Goal: Task Accomplishment & Management: Use online tool/utility

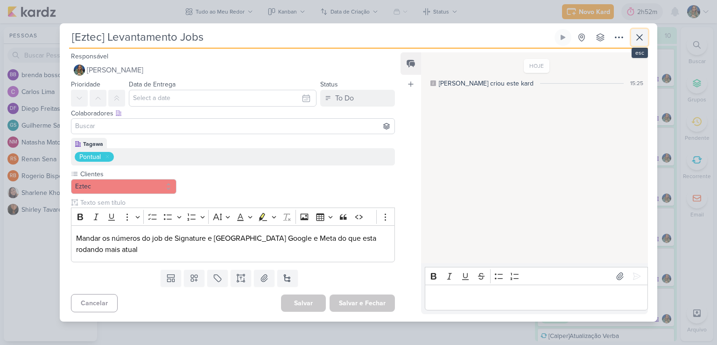
click at [640, 38] on icon at bounding box center [640, 38] width 6 height 6
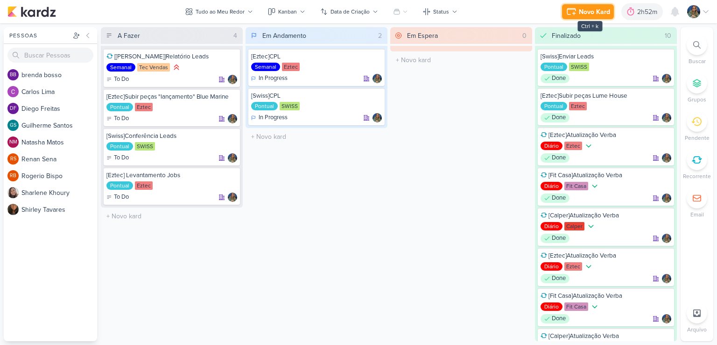
click at [576, 16] on icon at bounding box center [571, 11] width 11 height 11
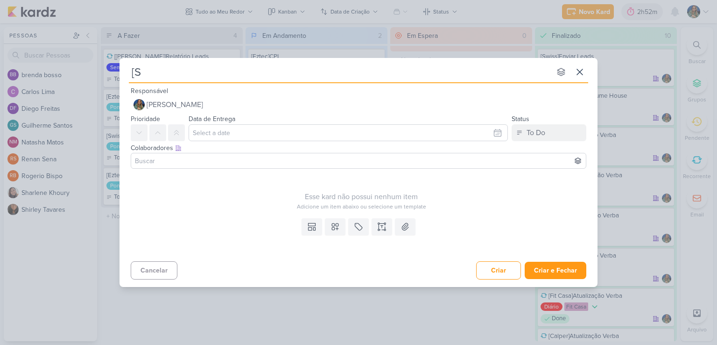
type input "[Sw"
type input "[Swiss]S"
type input "[Swiss]Separar"
type input "[Swiss]Separar Leads a serem Im"
type input "[Swiss]Separar Leads a serem Imputados"
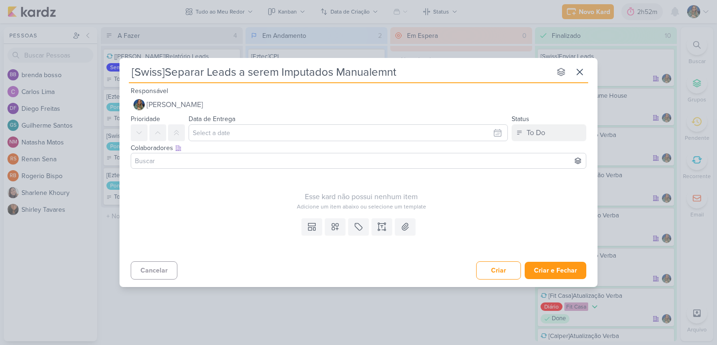
type input "[Swiss]Separar Leads a serem Imputados Manualemnte"
type input "[Swiss]Separar Leads a serem Imputados Manualem"
type input "[Swiss]Separar Leads a serem Imputados Manual"
type input "[Swiss]Separar Leads a serem Imputados Manualmente"
type input "[Swiss]Separar Leads a serem Imputados Manualment"
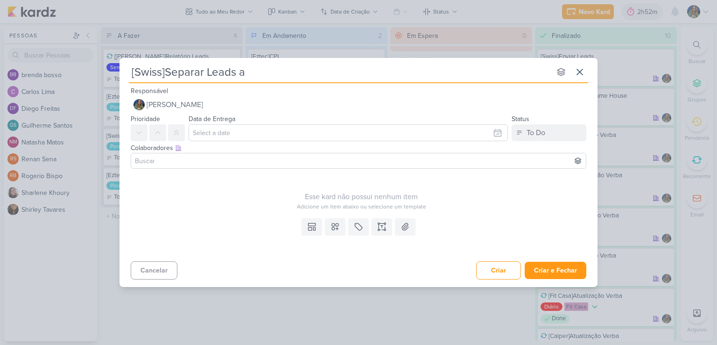
type input "[Swiss]Separar Leads"
type input "[Swiss]Separar Leads Conflitantes"
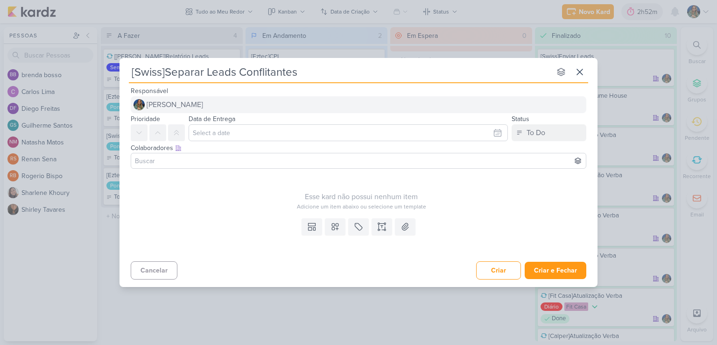
type input "[Swiss]Separar Leads Conflitante"
type input "[Swiss]Separar Leads"
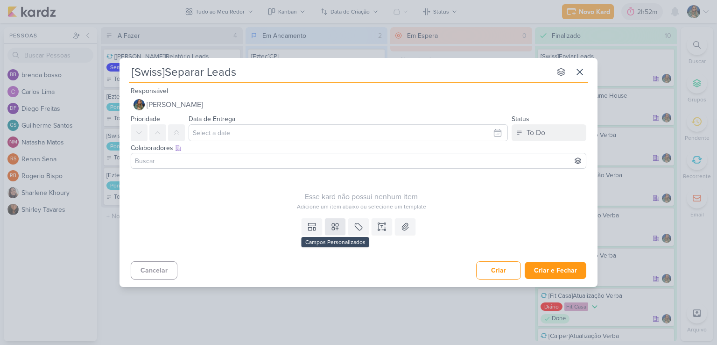
type input "[Swiss]Separar Leads"
click at [332, 226] on icon at bounding box center [335, 226] width 9 height 9
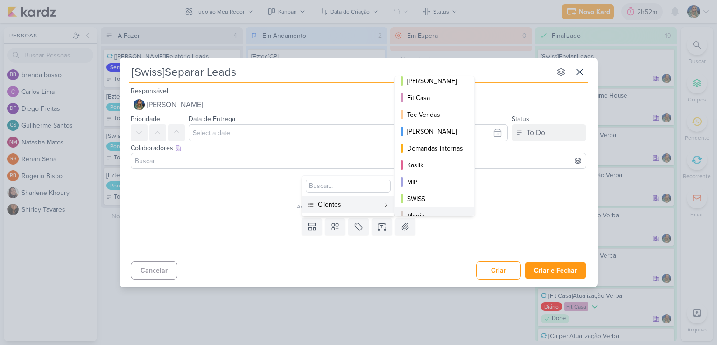
scroll to position [135, 0]
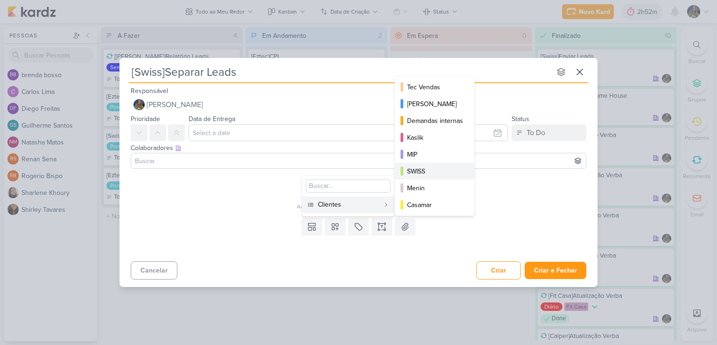
click at [425, 169] on div "SWISS" at bounding box center [435, 171] width 56 height 10
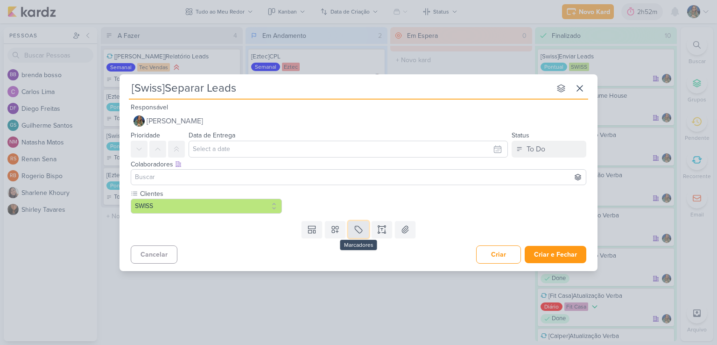
click at [354, 226] on icon at bounding box center [358, 229] width 9 height 9
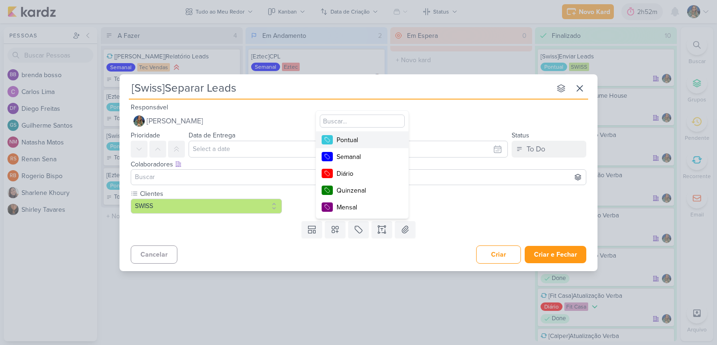
click at [354, 141] on div "Pontual" at bounding box center [367, 140] width 61 height 10
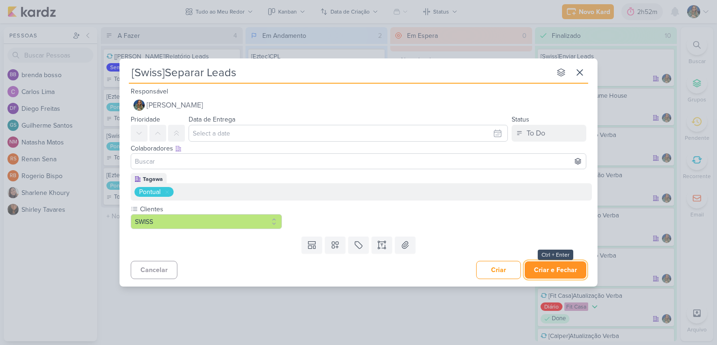
click at [540, 267] on button "Criar e Fechar" at bounding box center [556, 269] width 62 height 17
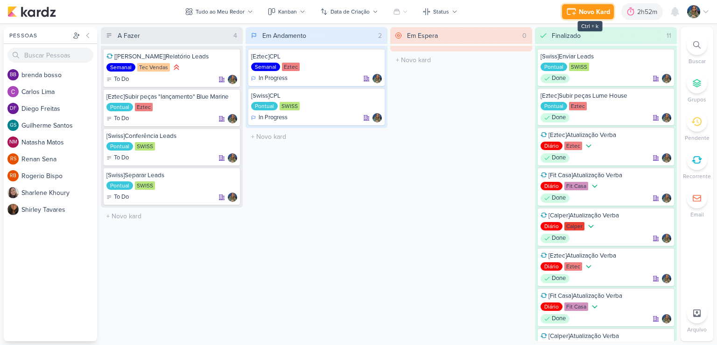
click at [586, 14] on div "Novo Kard" at bounding box center [594, 12] width 31 height 10
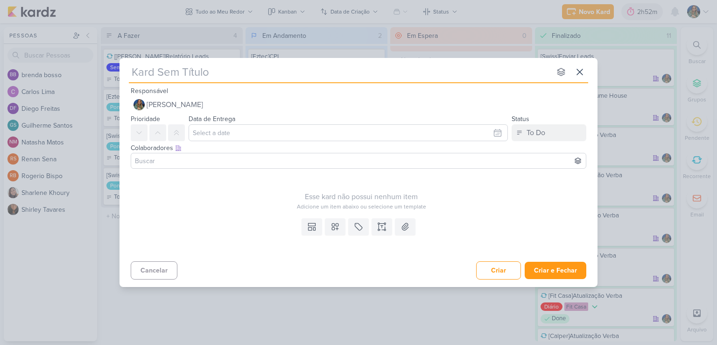
type input "["
type input "[Eztec"
type input "[Eztec]"
type input "[Eztec]Subir P"
type input "[Eztec]Subir Peças Dan"
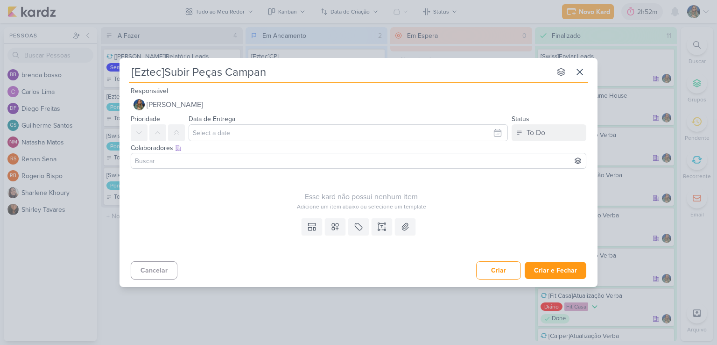
type input "[Eztec]Subir Peças Campanh"
type input "[Eztec]Subir Peças Campanha Danton"
click at [338, 224] on icon at bounding box center [335, 226] width 7 height 7
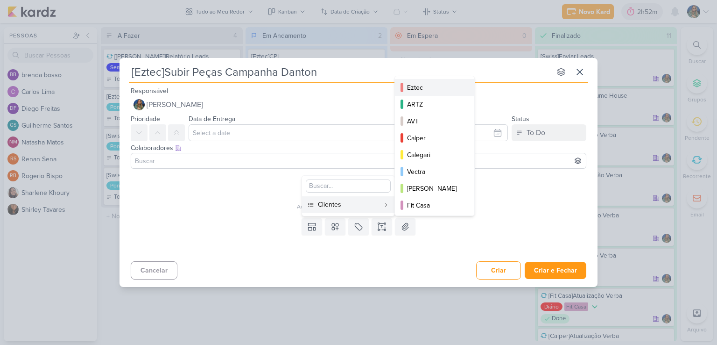
click at [415, 85] on div "Eztec" at bounding box center [435, 88] width 56 height 10
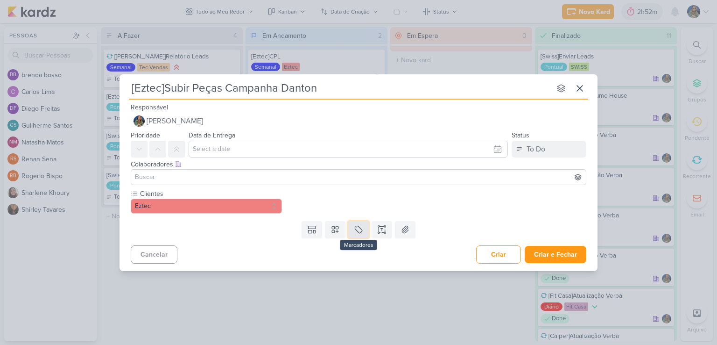
click at [357, 228] on icon at bounding box center [358, 229] width 9 height 9
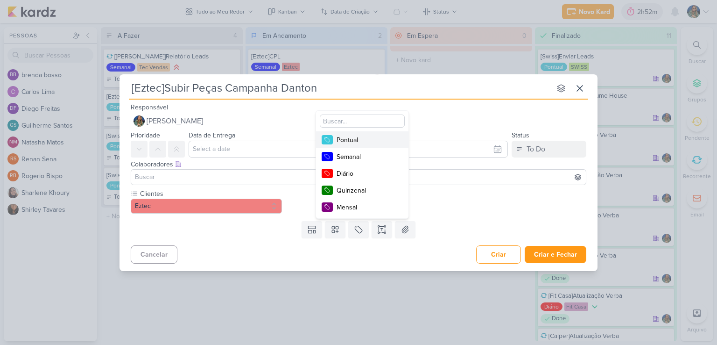
click at [372, 141] on div "Pontual" at bounding box center [367, 140] width 61 height 10
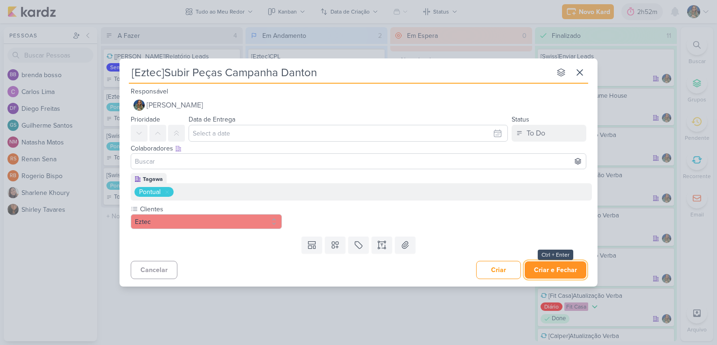
click at [552, 269] on button "Criar e Fechar" at bounding box center [556, 269] width 62 height 17
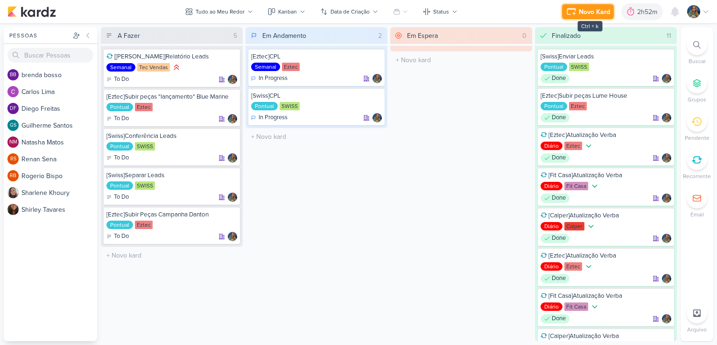
click at [581, 14] on div "Novo Kard" at bounding box center [594, 12] width 31 height 10
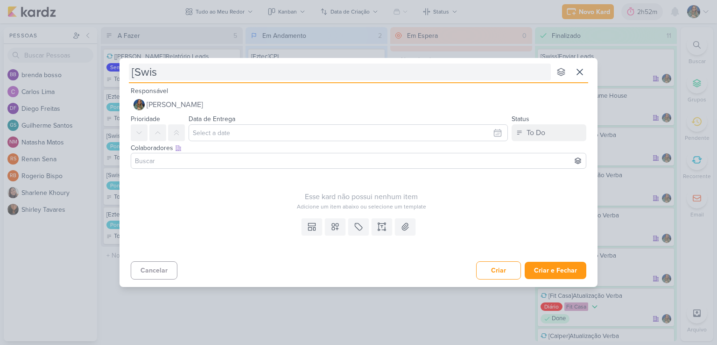
type input "[Swiss"
type input "[[GEOGRAPHIC_DATA]]"
type input "[Swiss] Contato Suporte"
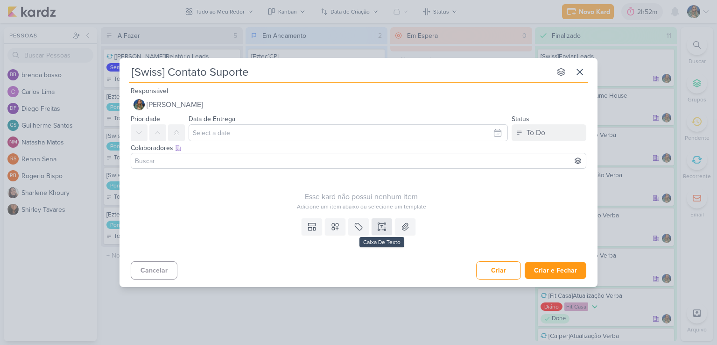
type input "[Swiss] Contato Suporte"
click at [375, 224] on button at bounding box center [382, 226] width 21 height 17
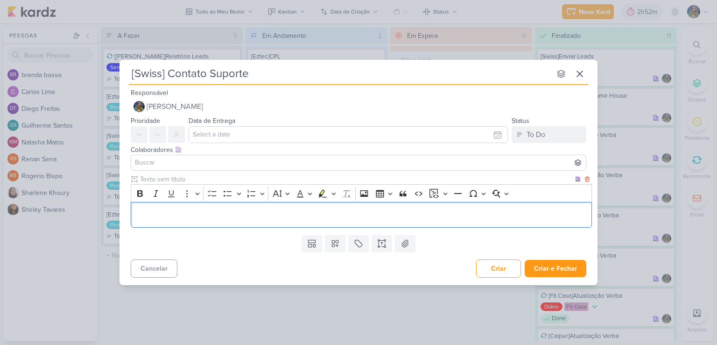
click at [243, 218] on p "Editor editing area: main" at bounding box center [362, 214] width 452 height 11
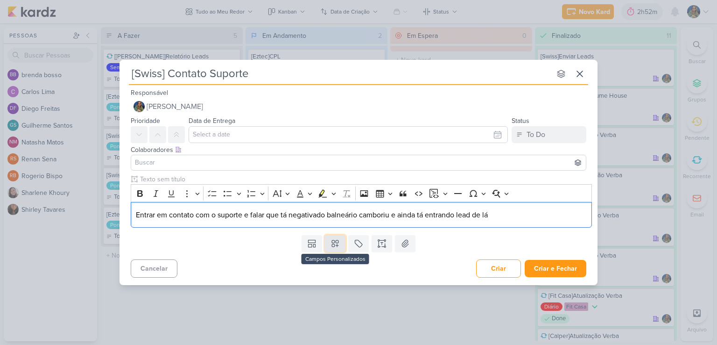
click at [337, 244] on icon at bounding box center [335, 243] width 7 height 7
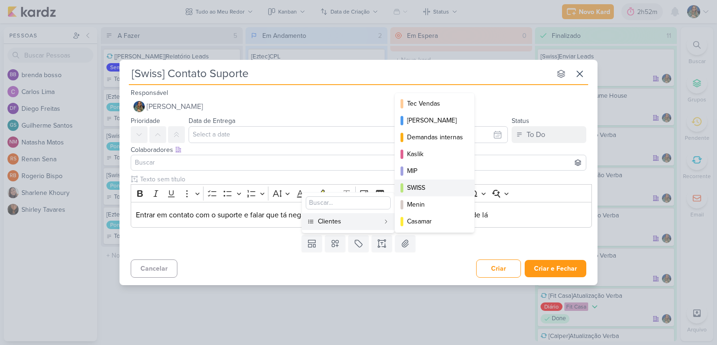
click at [431, 190] on div "SWISS" at bounding box center [435, 188] width 56 height 10
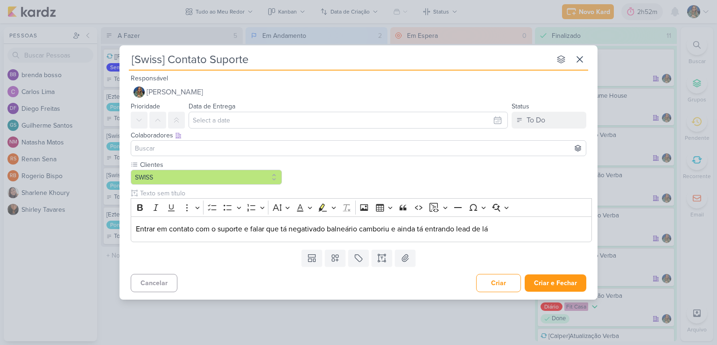
click at [336, 244] on div "Clientes [GEOGRAPHIC_DATA]" at bounding box center [359, 202] width 478 height 85
click at [334, 260] on icon at bounding box center [335, 257] width 7 height 7
click at [356, 256] on icon at bounding box center [358, 257] width 9 height 9
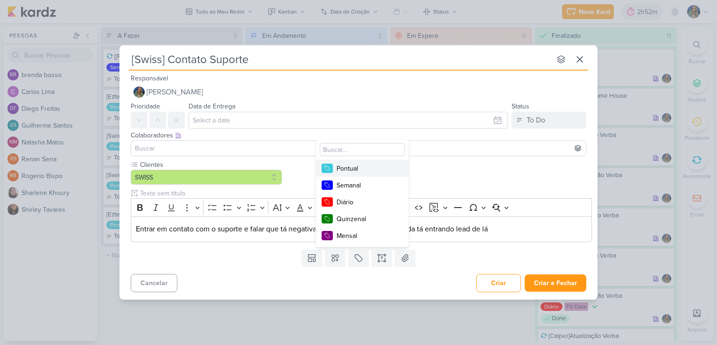
click at [361, 170] on div "Pontual" at bounding box center [367, 168] width 61 height 10
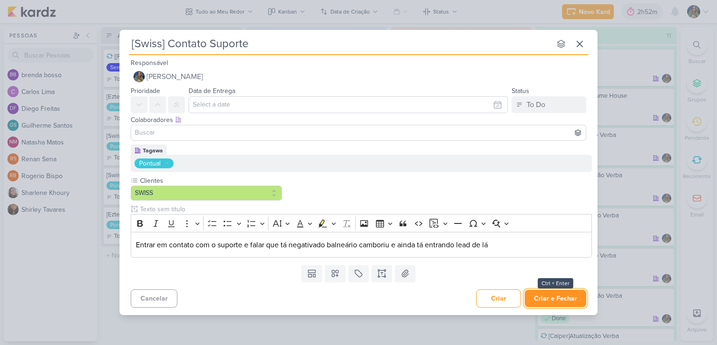
click at [556, 296] on button "Criar e Fechar" at bounding box center [556, 298] width 62 height 17
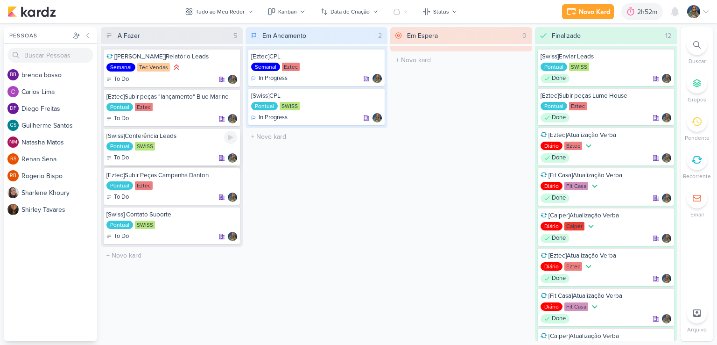
click at [179, 143] on div "Pontual [GEOGRAPHIC_DATA]" at bounding box center [171, 146] width 131 height 9
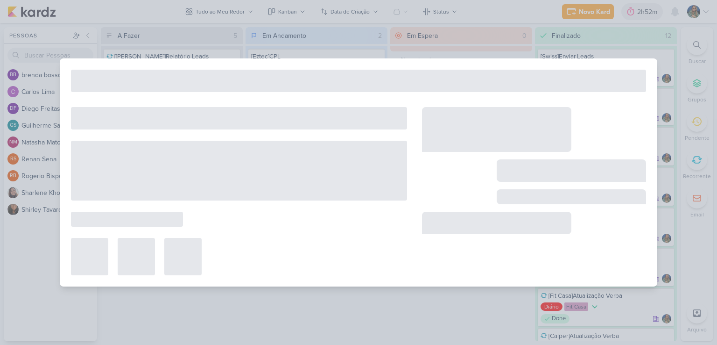
click at [179, 143] on div at bounding box center [239, 171] width 336 height 60
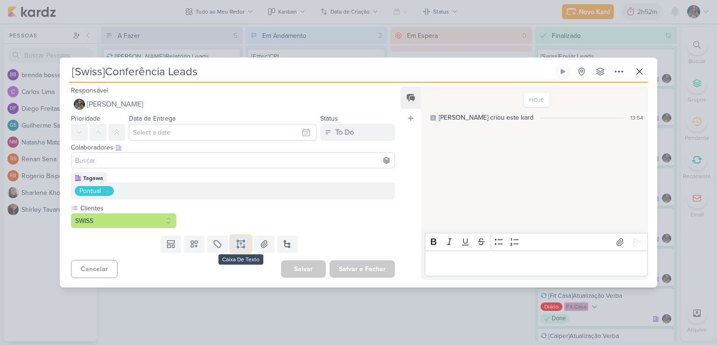
click at [237, 246] on icon at bounding box center [237, 246] width 1 height 1
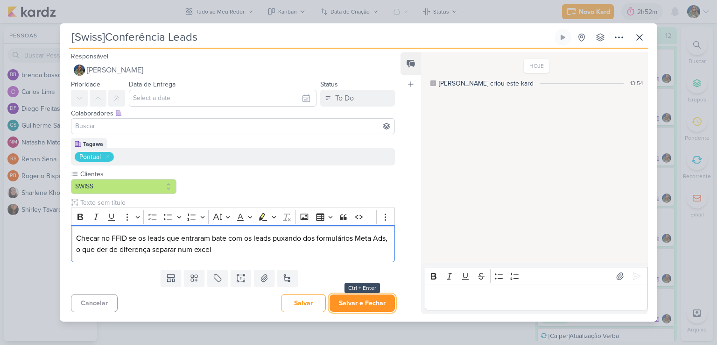
click at [370, 300] on button "Salvar e Fechar" at bounding box center [362, 302] width 65 height 17
